Goal: Information Seeking & Learning: Learn about a topic

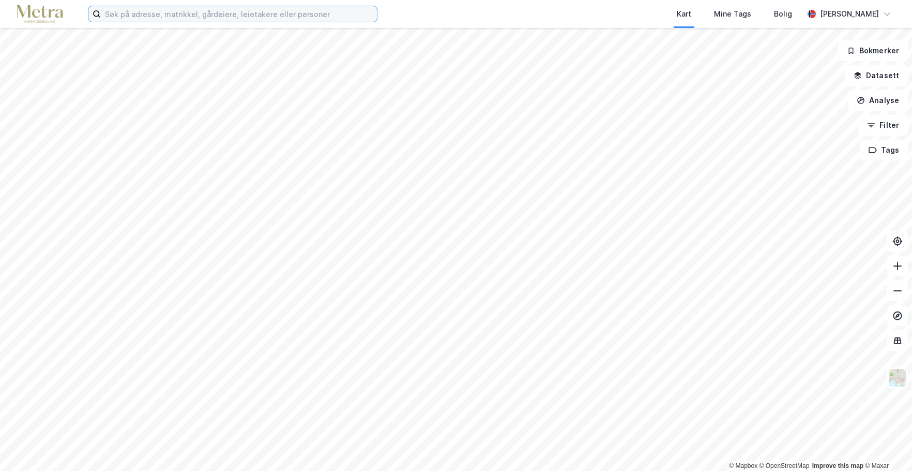
click at [149, 16] on input at bounding box center [239, 14] width 276 height 16
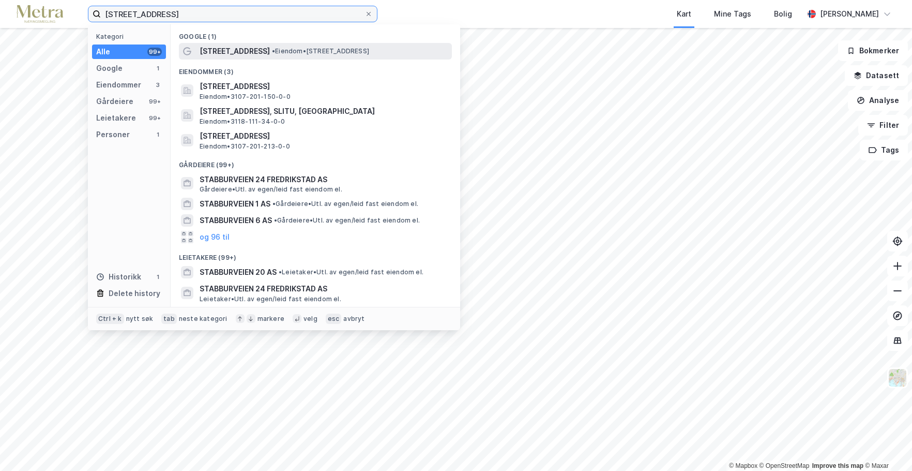
type input "[STREET_ADDRESS]"
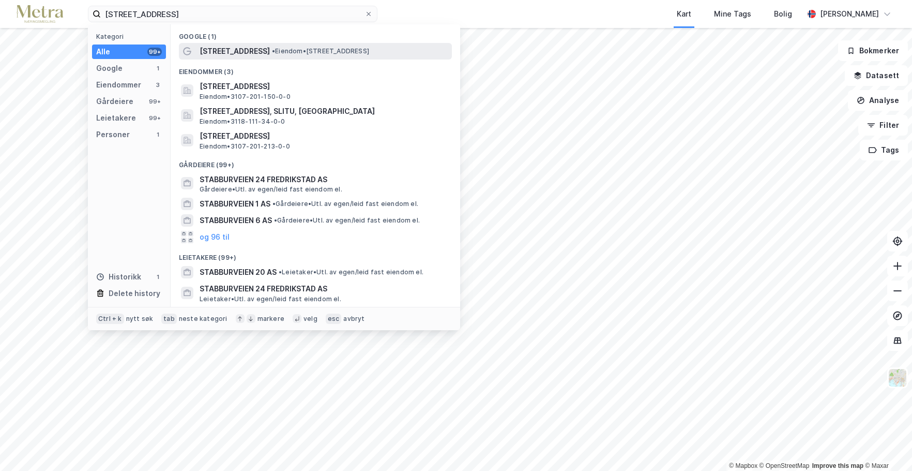
click at [220, 55] on span "[STREET_ADDRESS]" at bounding box center [235, 51] width 70 height 12
